Goal: Understand process/instructions: Learn about a topic

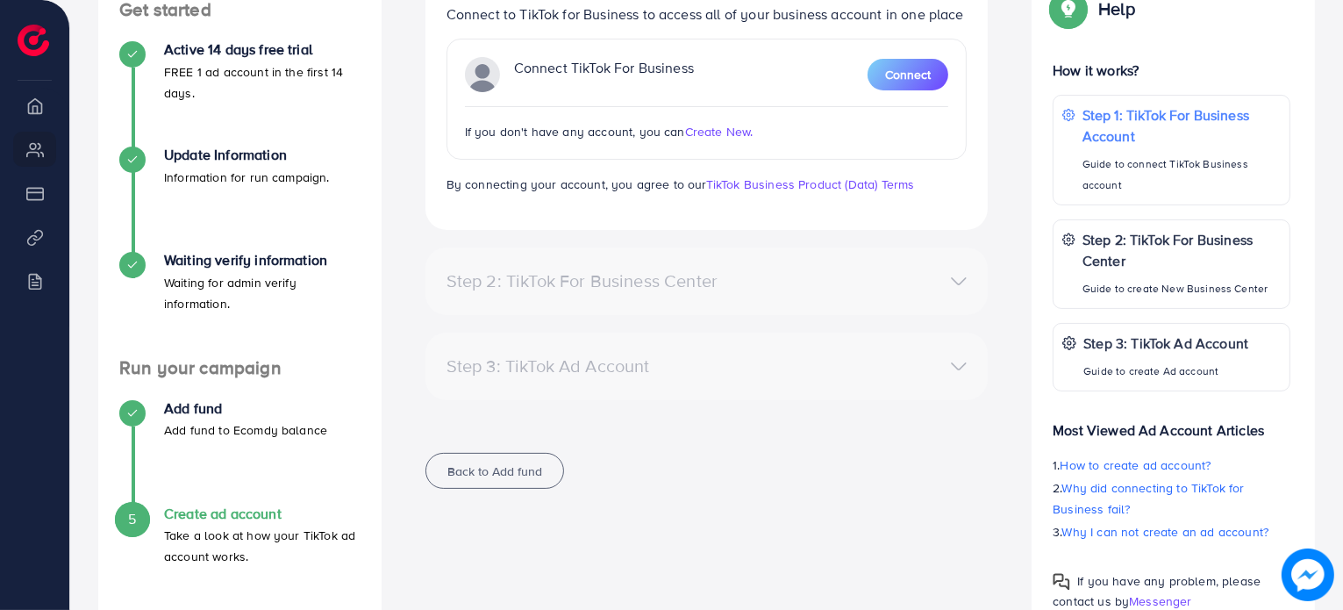
scroll to position [351, 0]
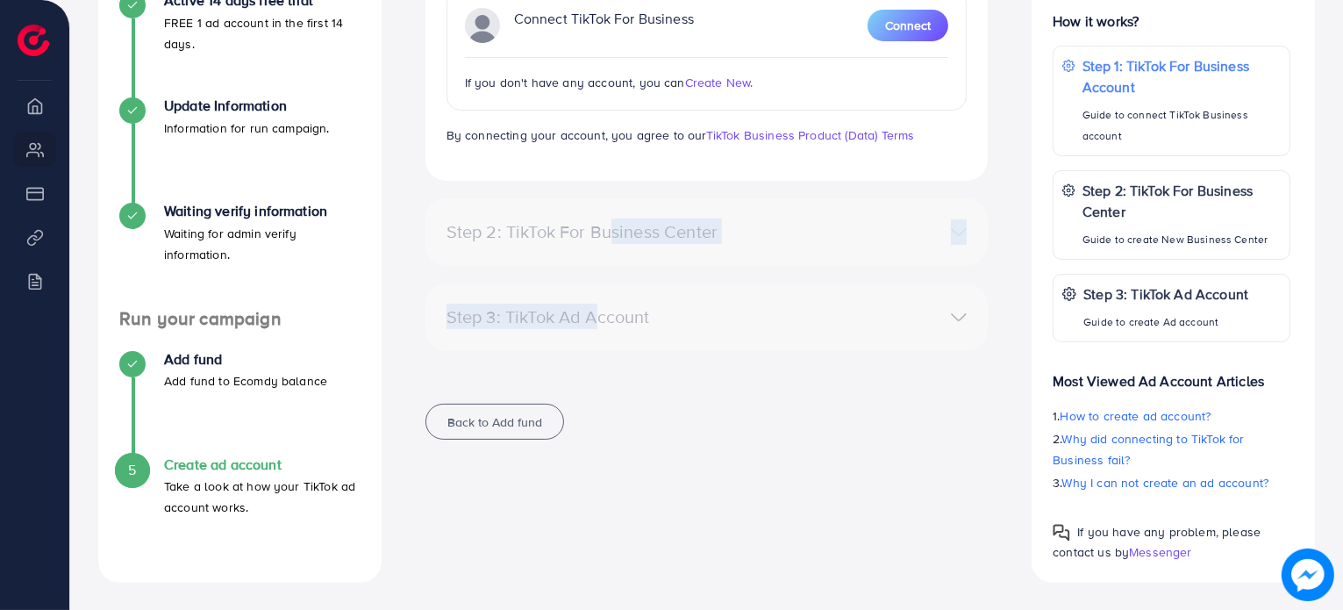
drag, startPoint x: 589, startPoint y: 297, endPoint x: 594, endPoint y: 238, distance: 59.8
click at [594, 238] on div "Ecomdy Balance: $50 Step 1: TikTok For Business Account Connect to TikTok for B…" at bounding box center [706, 160] width 591 height 602
click at [594, 238] on div "Step 2: TikTok For Business Center" at bounding box center [615, 231] width 366 height 21
click at [572, 237] on div "Step 2: TikTok For Business Center" at bounding box center [615, 231] width 366 height 21
